Goal: Transaction & Acquisition: Purchase product/service

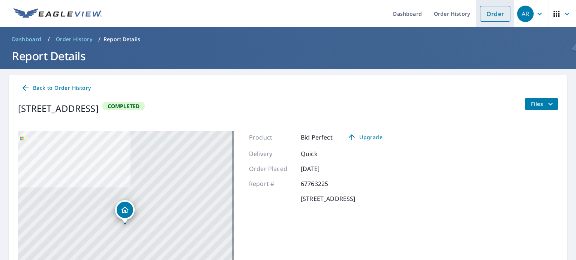
click at [489, 13] on link "Order" at bounding box center [495, 14] width 30 height 16
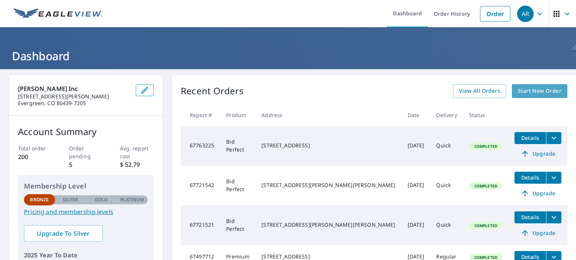
click at [518, 91] on span "Start New Order" at bounding box center [539, 91] width 43 height 9
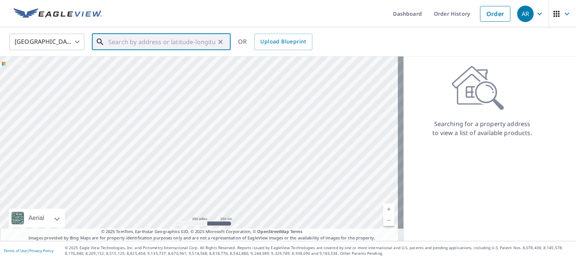
click at [171, 48] on input "text" at bounding box center [161, 41] width 107 height 21
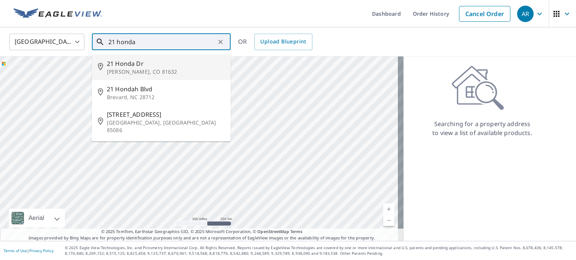
click at [144, 67] on span "21 Honda Dr" at bounding box center [166, 63] width 118 height 9
type input "21 Honda [PERSON_NAME], CO 81632"
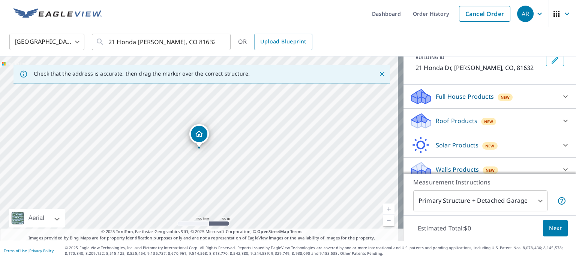
scroll to position [50, 0]
click at [561, 117] on icon at bounding box center [565, 120] width 9 height 9
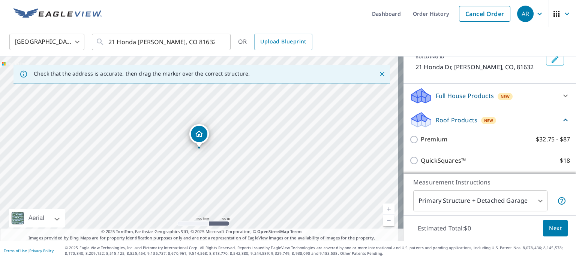
click at [409, 140] on input "Premium $32.75 - $87" at bounding box center [414, 139] width 11 height 9
checkbox input "true"
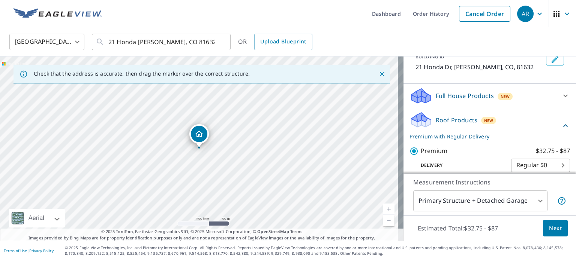
click at [550, 228] on span "Next" at bounding box center [555, 228] width 13 height 9
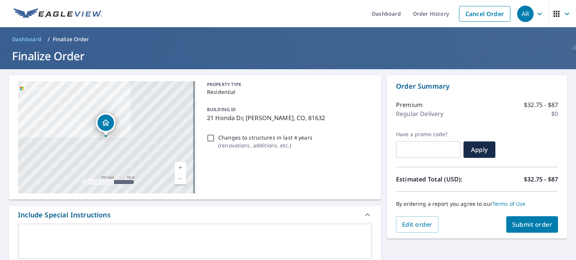
click at [526, 222] on span "Submit order" at bounding box center [532, 225] width 40 height 8
